Goal: Browse casually: Explore the website without a specific task or goal

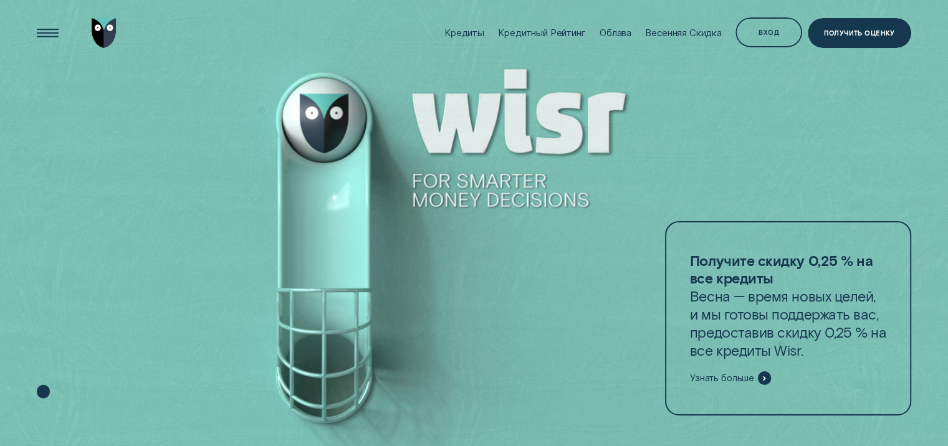
scroll to position [62, 0]
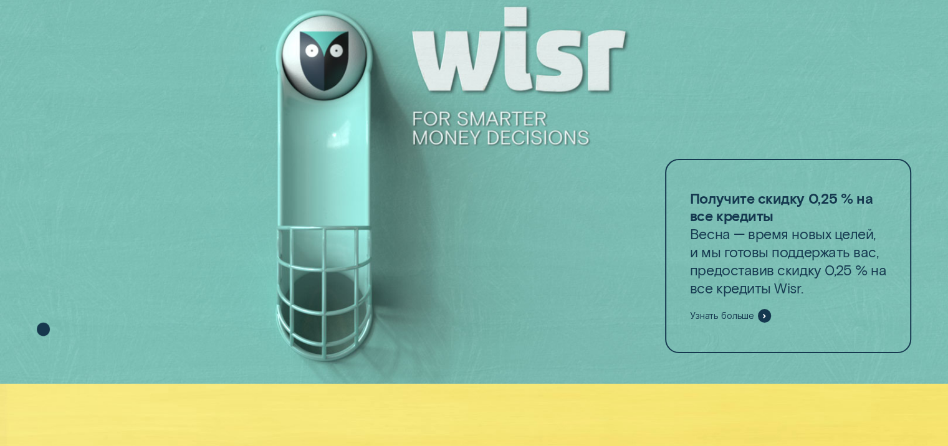
click at [326, 77] on div at bounding box center [474, 161] width 948 height 447
click at [328, 61] on div at bounding box center [474, 161] width 948 height 447
click at [475, 131] on div at bounding box center [474, 161] width 948 height 447
click at [44, 328] on icon at bounding box center [43, 330] width 13 height 14
drag, startPoint x: 43, startPoint y: 325, endPoint x: 36, endPoint y: 247, distance: 78.3
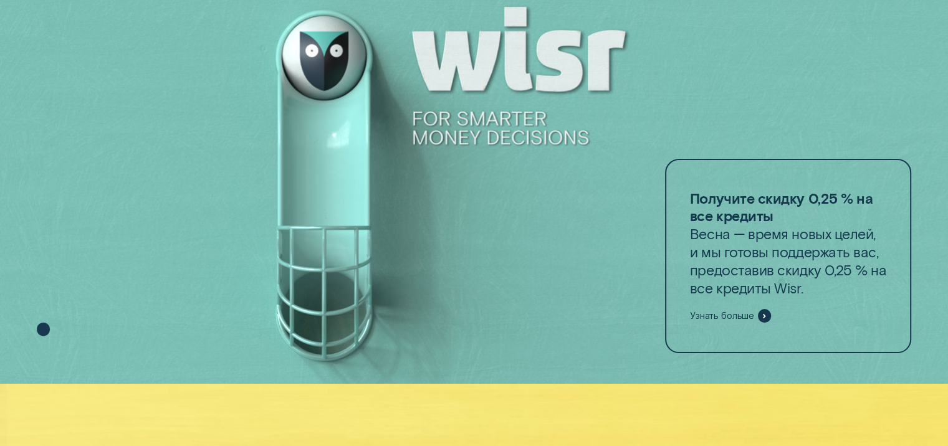
click at [36, 248] on div at bounding box center [474, 161] width 948 height 447
drag, startPoint x: 44, startPoint y: 282, endPoint x: 37, endPoint y: 362, distance: 80.0
click at [37, 362] on div at bounding box center [474, 161] width 948 height 447
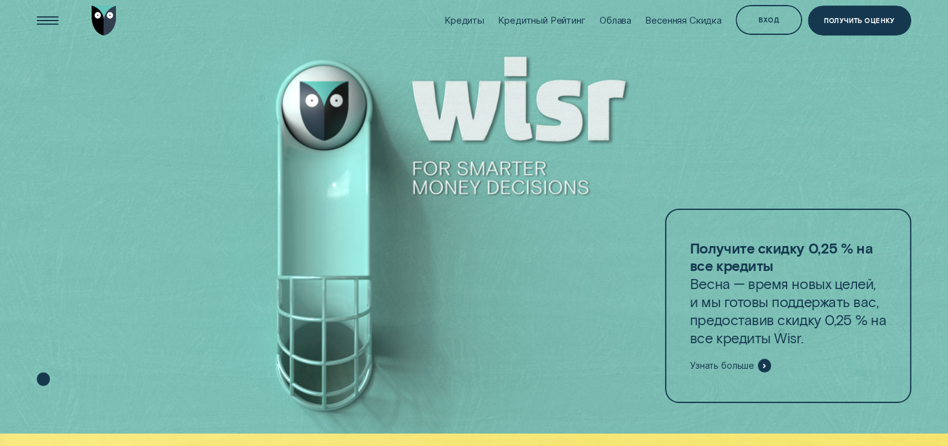
scroll to position [0, 0]
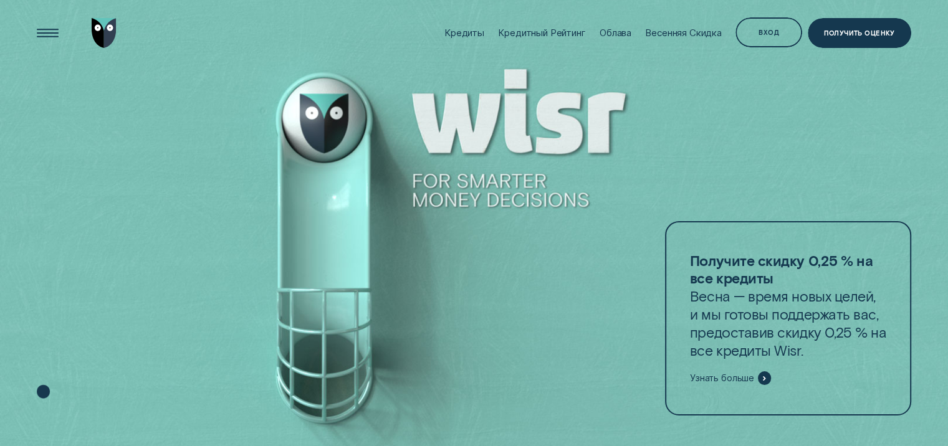
click at [559, 188] on div at bounding box center [474, 223] width 948 height 447
click at [351, 152] on div at bounding box center [474, 223] width 948 height 447
click at [337, 129] on div at bounding box center [474, 223] width 948 height 447
click at [317, 112] on div at bounding box center [474, 223] width 948 height 447
click at [340, 100] on div at bounding box center [474, 223] width 948 height 447
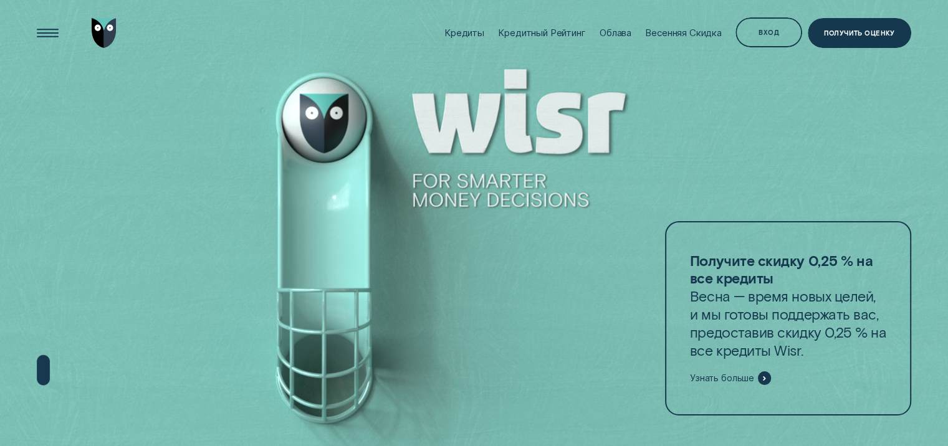
click at [351, 112] on div at bounding box center [474, 223] width 948 height 447
click at [523, 231] on div at bounding box center [474, 223] width 948 height 447
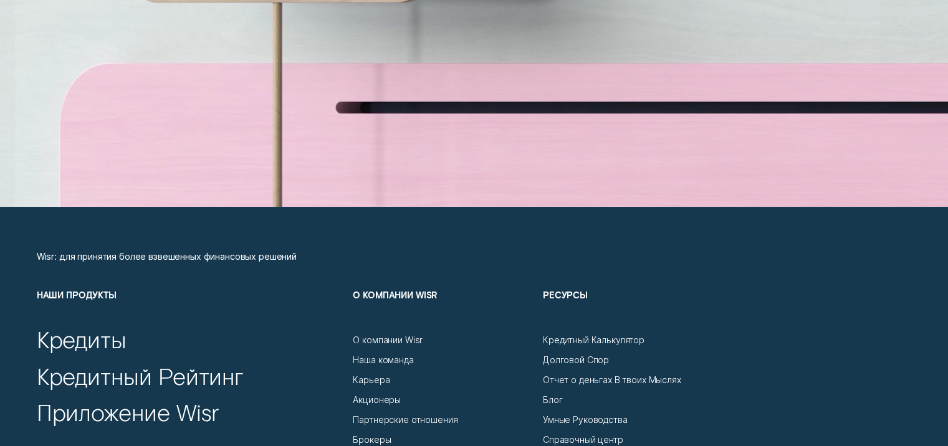
scroll to position [4363, 0]
